Goal: Information Seeking & Learning: Learn about a topic

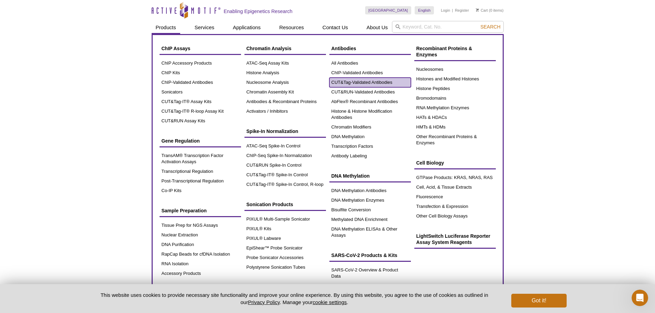
click at [353, 81] on link "CUT&Tag-Validated Antibodies" at bounding box center [370, 83] width 82 height 10
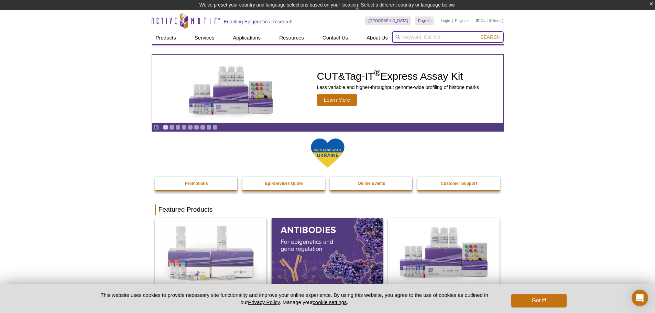
click at [414, 38] on input "search" at bounding box center [448, 37] width 112 height 12
type input "H3K4"
click at [478, 34] on button "Search" at bounding box center [490, 37] width 24 height 6
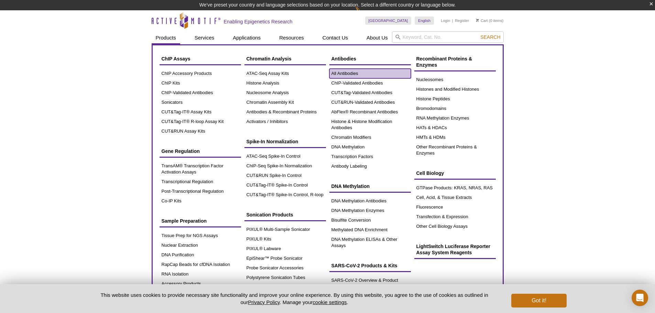
click at [344, 75] on link "All Antibodies" at bounding box center [370, 74] width 82 height 10
